Goal: Entertainment & Leisure: Consume media (video, audio)

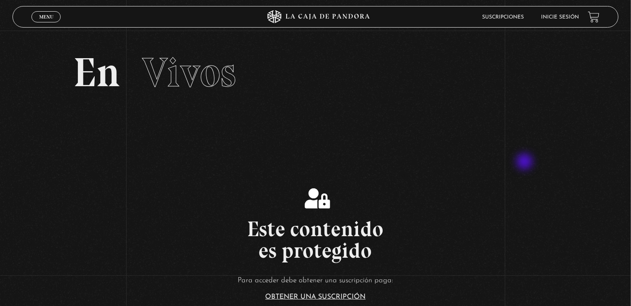
click at [526, 161] on section "Este contenido es protegido Para acceder debe obtener una suscripción paga: Obt…" at bounding box center [315, 258] width 631 height 244
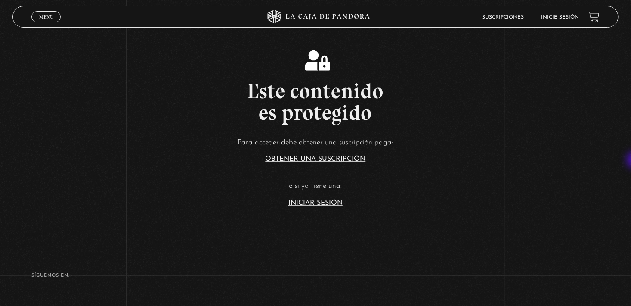
scroll to position [147, 0]
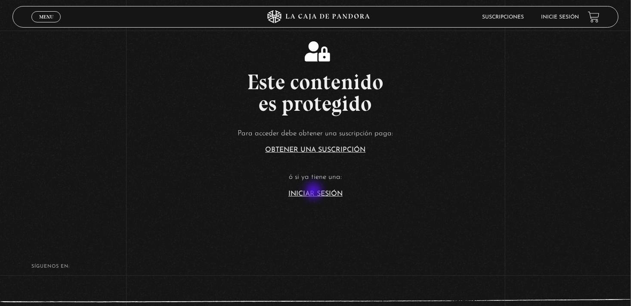
click at [315, 192] on link "Iniciar Sesión" at bounding box center [315, 193] width 54 height 7
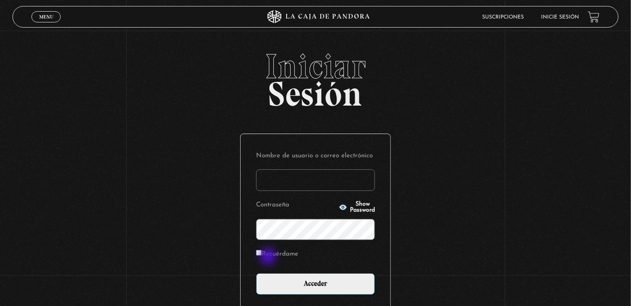
type input "[EMAIL_ADDRESS][DOMAIN_NAME]"
click at [269, 255] on label "Recuérdame" at bounding box center [277, 253] width 42 height 13
click at [262, 255] on input "Recuérdame" at bounding box center [259, 253] width 6 height 6
checkbox input "true"
click at [329, 297] on div "Nombre de usuario o correo electrónico stefysolano98@gmail.com Contraseña Show …" at bounding box center [316, 222] width 150 height 176
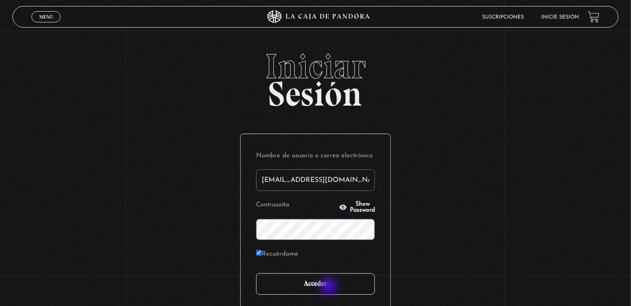
click at [329, 287] on input "Acceder" at bounding box center [315, 284] width 119 height 22
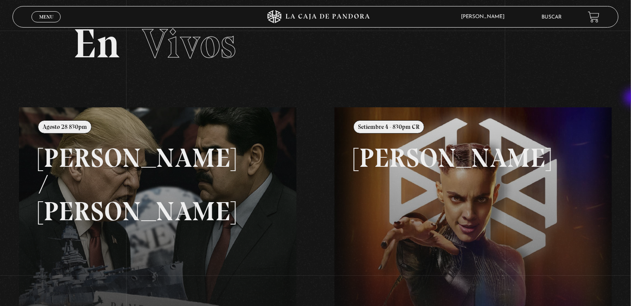
scroll to position [22, 0]
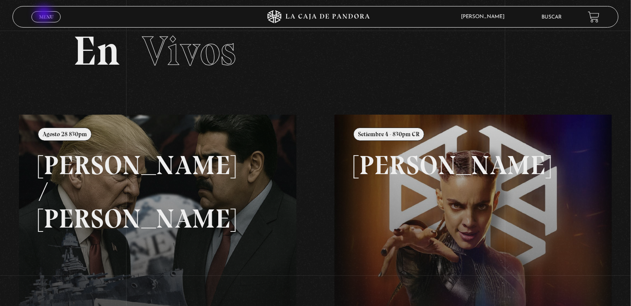
click at [45, 15] on span "Menu" at bounding box center [46, 16] width 14 height 5
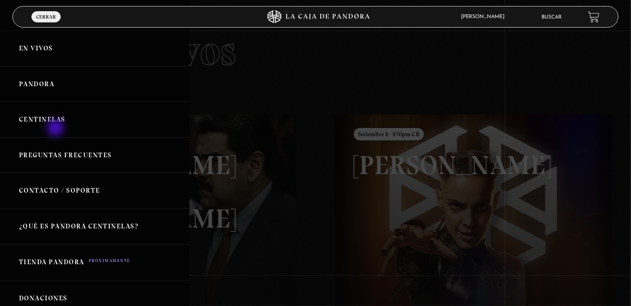
click at [57, 129] on link "Centinelas" at bounding box center [94, 120] width 189 height 36
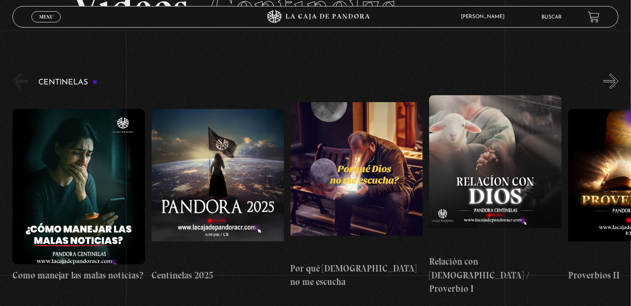
scroll to position [76, 0]
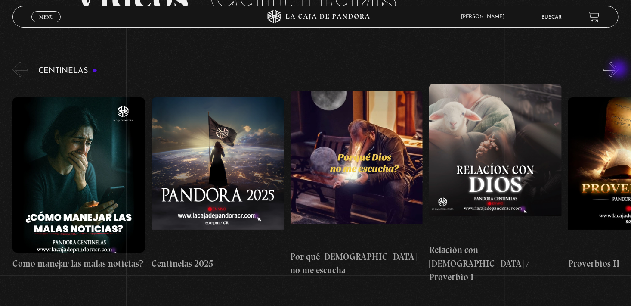
click at [619, 70] on button "»" at bounding box center [610, 69] width 15 height 15
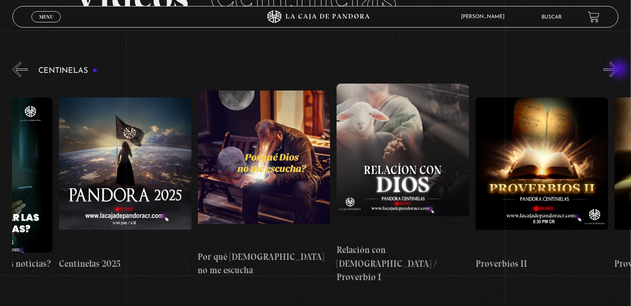
click at [619, 70] on button "»" at bounding box center [610, 69] width 15 height 15
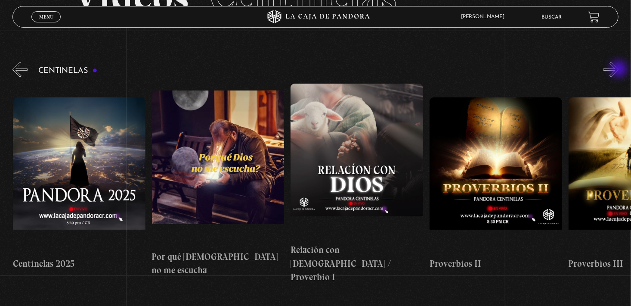
click at [619, 70] on button "»" at bounding box center [610, 69] width 15 height 15
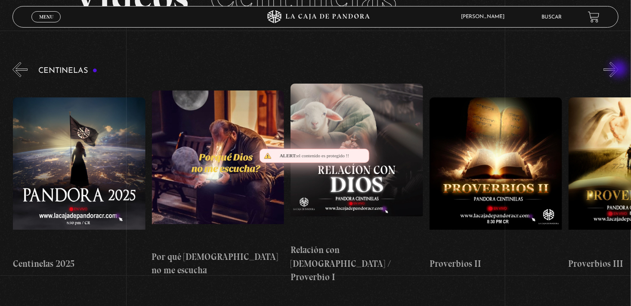
click at [619, 70] on button "»" at bounding box center [610, 69] width 15 height 15
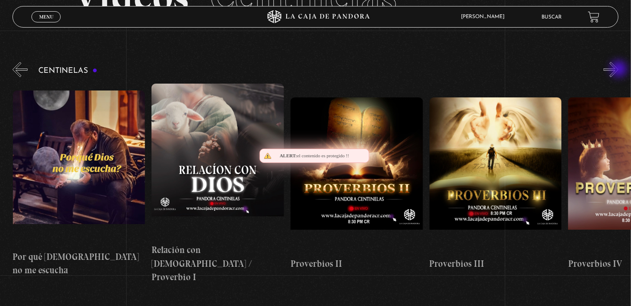
click at [619, 70] on button "»" at bounding box center [610, 69] width 15 height 15
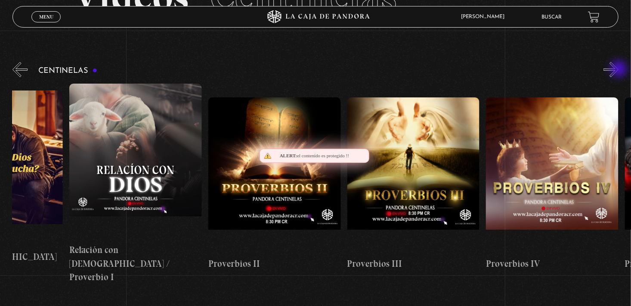
click at [619, 70] on button "»" at bounding box center [610, 69] width 15 height 15
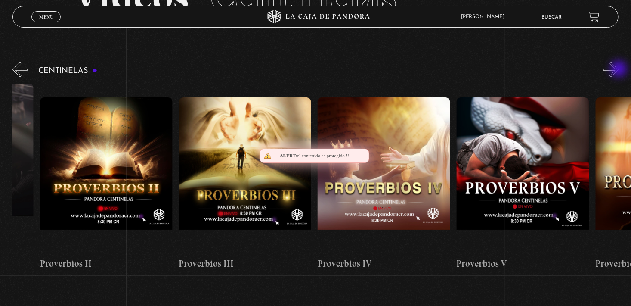
click at [619, 70] on button "»" at bounding box center [610, 69] width 15 height 15
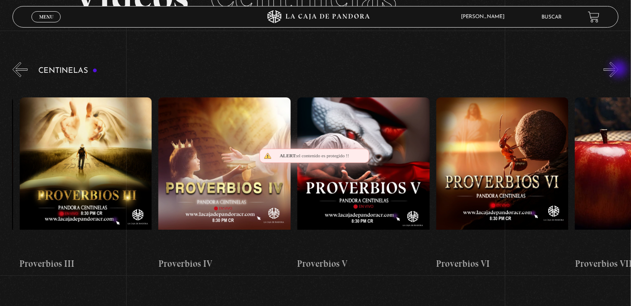
click at [619, 70] on button "»" at bounding box center [610, 69] width 15 height 15
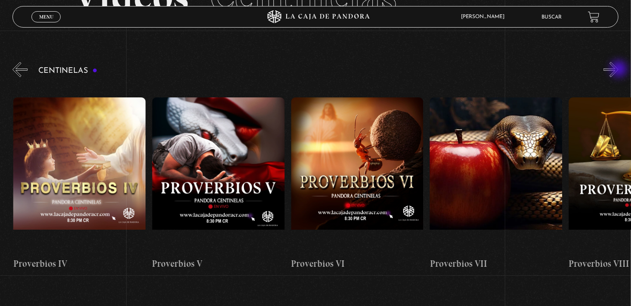
click at [619, 70] on button "»" at bounding box center [610, 69] width 15 height 15
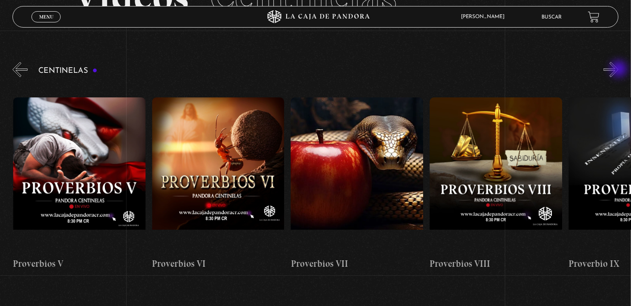
click at [619, 70] on button "»" at bounding box center [610, 69] width 15 height 15
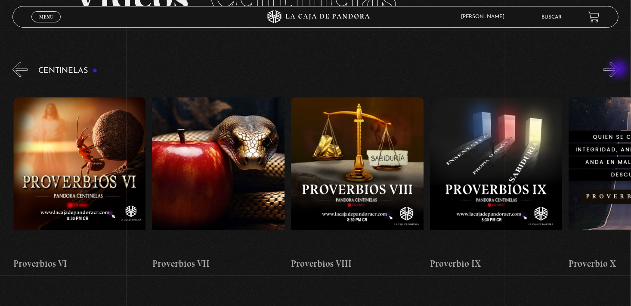
click at [619, 70] on button "»" at bounding box center [610, 69] width 15 height 15
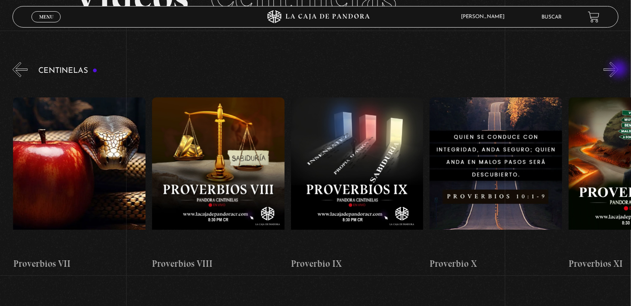
scroll to position [0, 1250]
click at [269, 138] on figure at bounding box center [218, 174] width 133 height 155
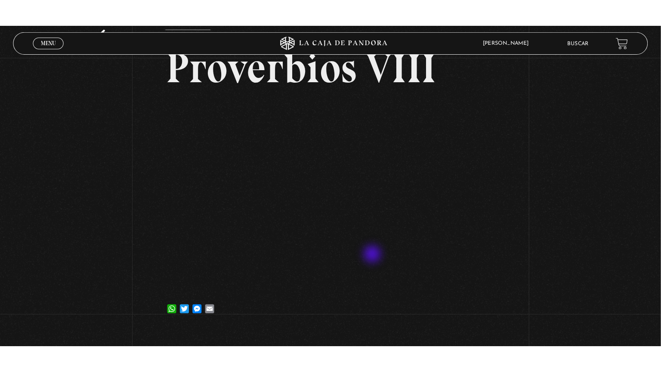
scroll to position [43, 0]
